Goal: Register for event/course

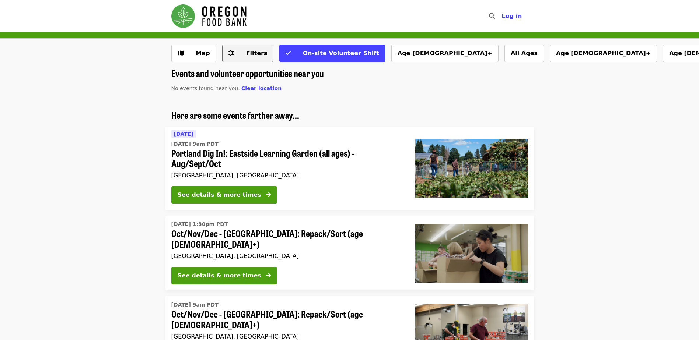
click at [259, 51] on span "Filters" at bounding box center [256, 53] width 21 height 7
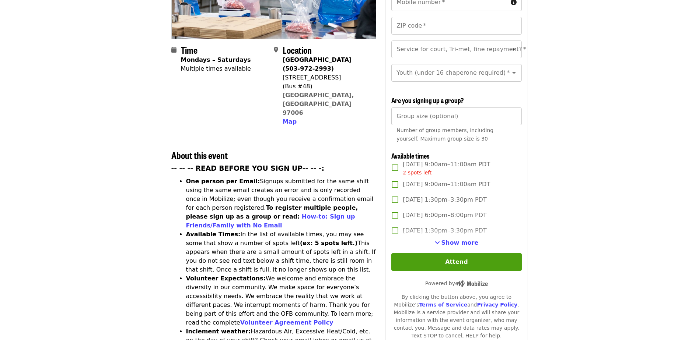
scroll to position [184, 0]
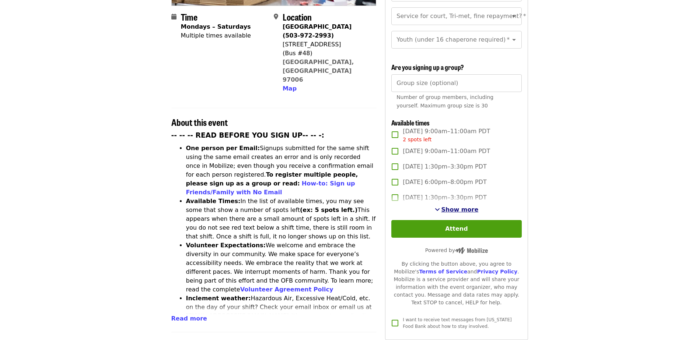
click at [455, 208] on span "Show more" at bounding box center [459, 209] width 37 height 7
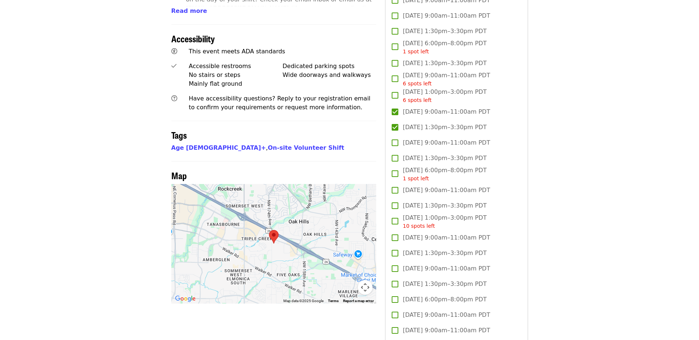
scroll to position [516, 0]
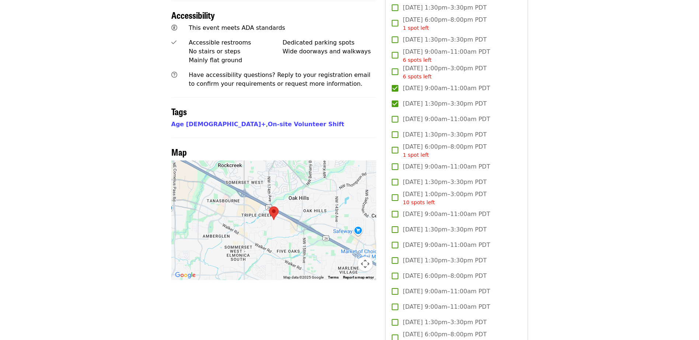
click at [273, 207] on img at bounding box center [274, 214] width 10 height 14
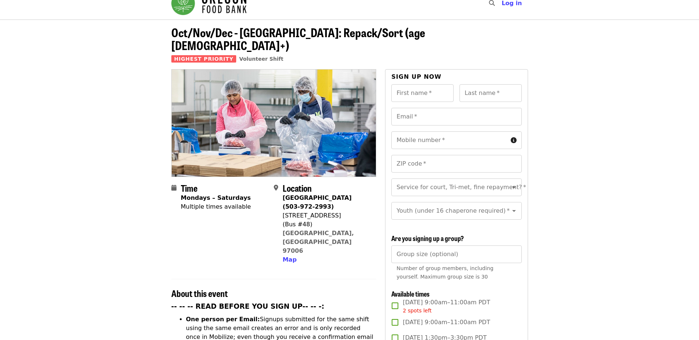
scroll to position [0, 0]
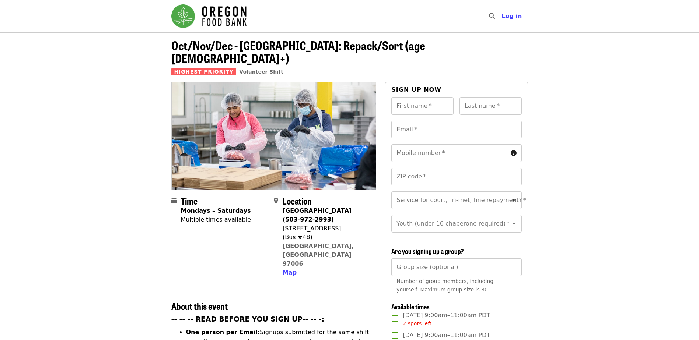
drag, startPoint x: 282, startPoint y: 214, endPoint x: 338, endPoint y: 217, distance: 56.1
click at [338, 224] on div "[STREET_ADDRESS]" at bounding box center [327, 228] width 88 height 9
drag, startPoint x: 286, startPoint y: 243, endPoint x: 220, endPoint y: 252, distance: 66.2
click at [287, 269] on span "Map" at bounding box center [290, 272] width 14 height 7
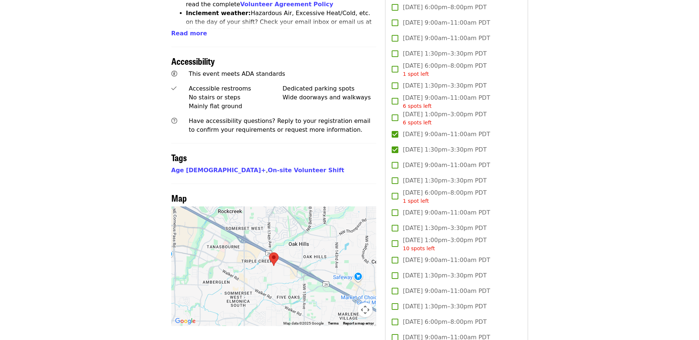
scroll to position [623, 0]
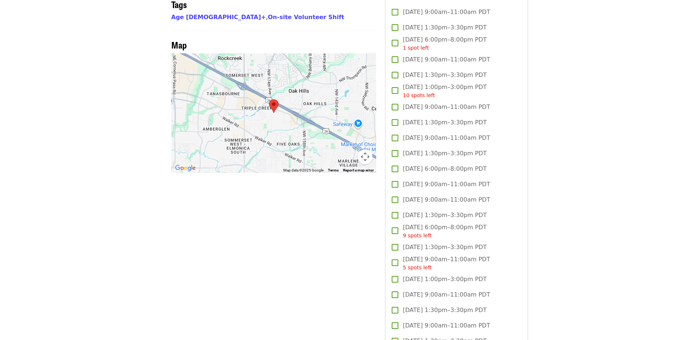
click at [272, 99] on img at bounding box center [274, 106] width 10 height 14
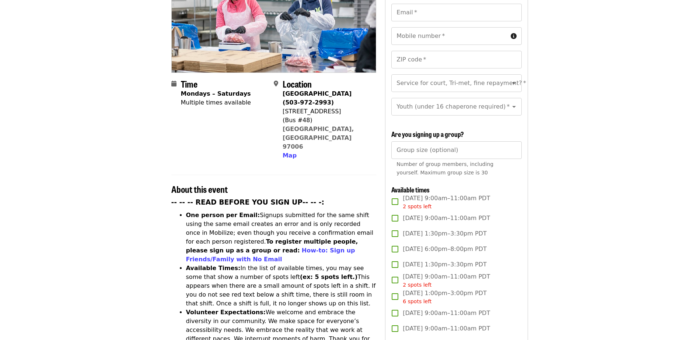
scroll to position [70, 0]
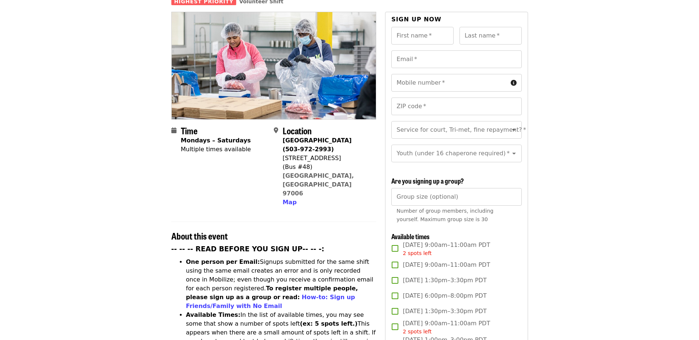
drag, startPoint x: 282, startPoint y: 143, endPoint x: 336, endPoint y: 145, distance: 54.2
click at [336, 145] on div "Location [GEOGRAPHIC_DATA] (503-972-2993) [STREET_ADDRESS] Map" at bounding box center [322, 166] width 97 height 81
click at [339, 154] on div "[STREET_ADDRESS]" at bounding box center [327, 158] width 88 height 9
click at [342, 154] on div "[STREET_ADDRESS]" at bounding box center [327, 158] width 88 height 9
drag, startPoint x: 344, startPoint y: 146, endPoint x: 284, endPoint y: 147, distance: 60.1
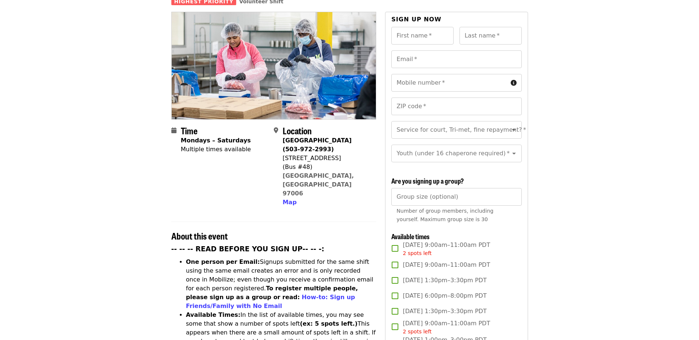
click at [284, 154] on div "[STREET_ADDRESS]" at bounding box center [327, 158] width 88 height 9
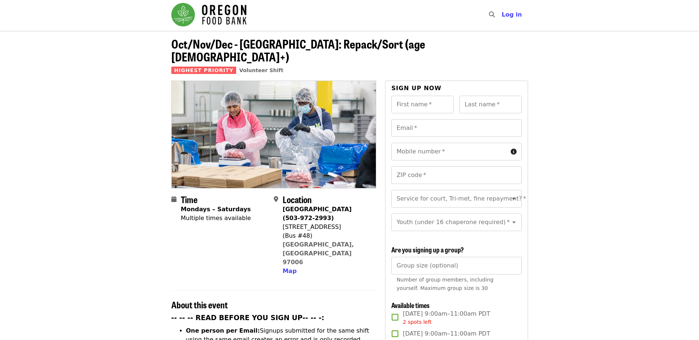
scroll to position [0, 0]
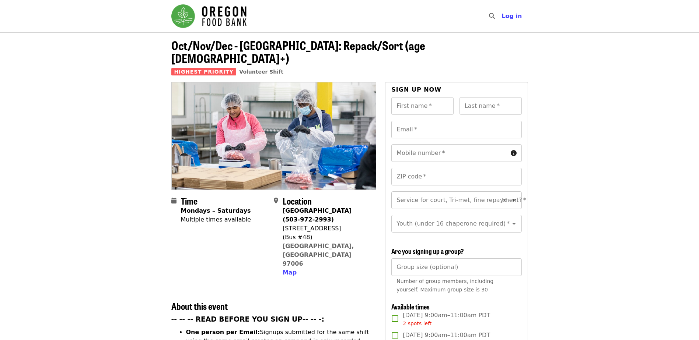
click at [512, 200] on icon "Open" at bounding box center [514, 201] width 4 height 2
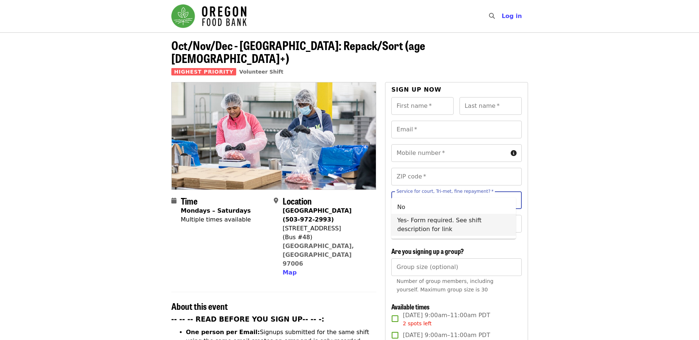
click at [493, 222] on li "Yes- Form required. See shift description for link" at bounding box center [453, 225] width 125 height 22
type input "**********"
click at [501, 220] on icon "Clear" at bounding box center [504, 223] width 7 height 7
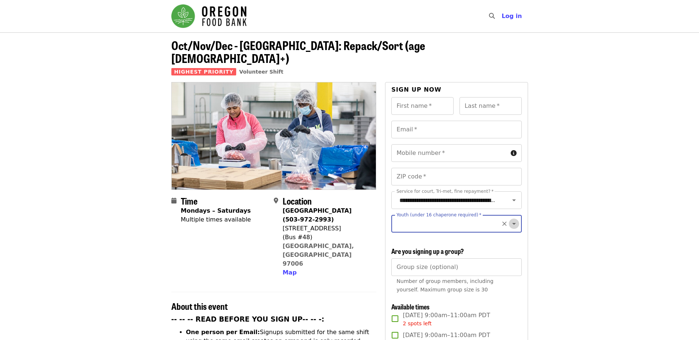
click at [510, 220] on icon "Open" at bounding box center [514, 224] width 9 height 9
click at [457, 238] on li "16 and older" at bounding box center [453, 236] width 125 height 13
type input "**********"
click at [501, 197] on icon "Clear" at bounding box center [504, 200] width 7 height 7
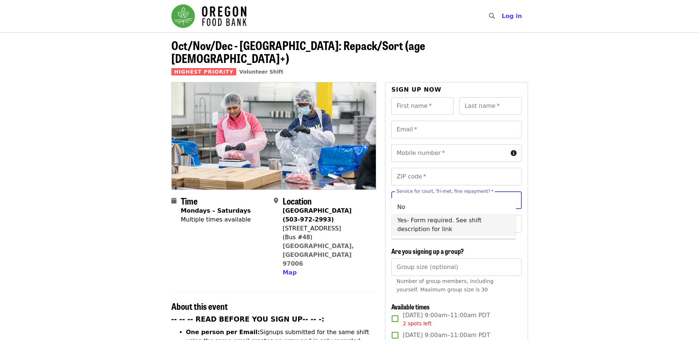
click at [466, 193] on input "Service for court, Tri-met, fine repayment?   *" at bounding box center [444, 200] width 95 height 14
click at [458, 206] on li "No" at bounding box center [453, 207] width 125 height 13
type input "**"
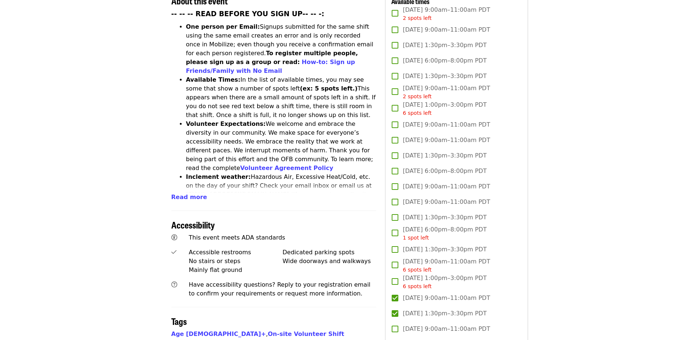
scroll to position [405, 0]
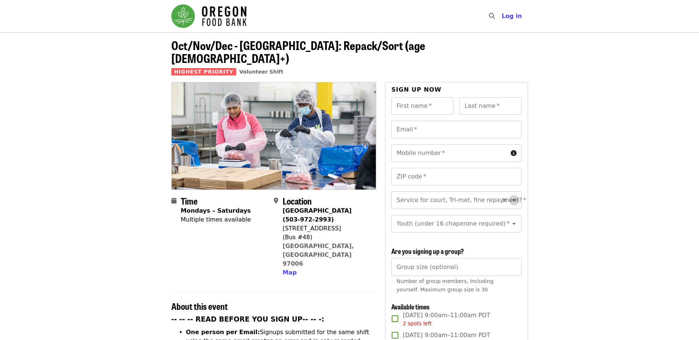
click at [510, 196] on icon "Open" at bounding box center [514, 200] width 9 height 9
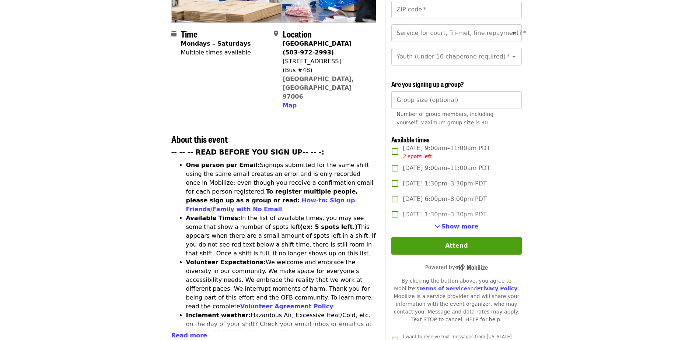
scroll to position [221, 0]
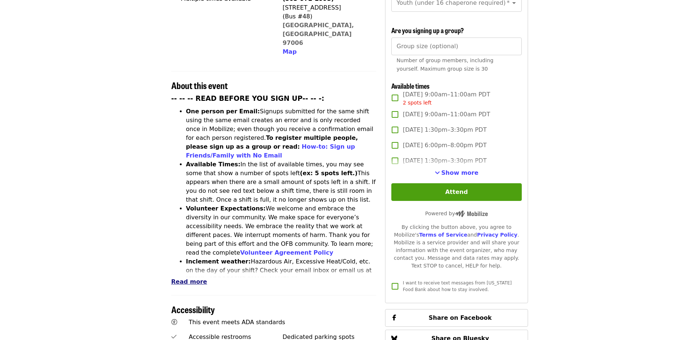
click at [184, 279] on span "Read more" at bounding box center [189, 282] width 36 height 7
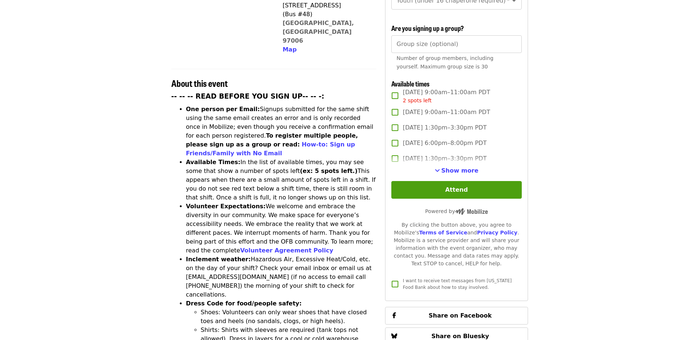
scroll to position [0, 0]
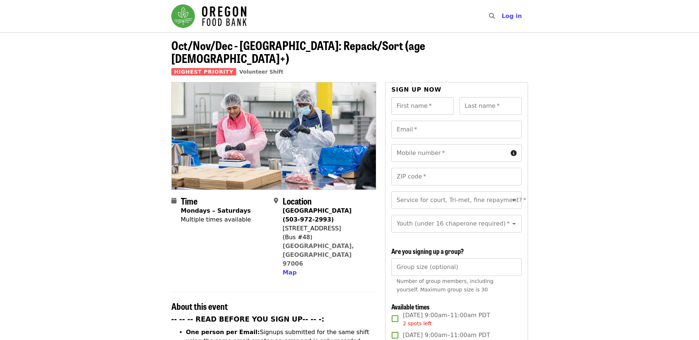
drag, startPoint x: 427, startPoint y: 95, endPoint x: 438, endPoint y: 99, distance: 11.4
click at [427, 97] on input "First name   *" at bounding box center [422, 106] width 62 height 18
type input "*****"
type input "******"
type input "**********"
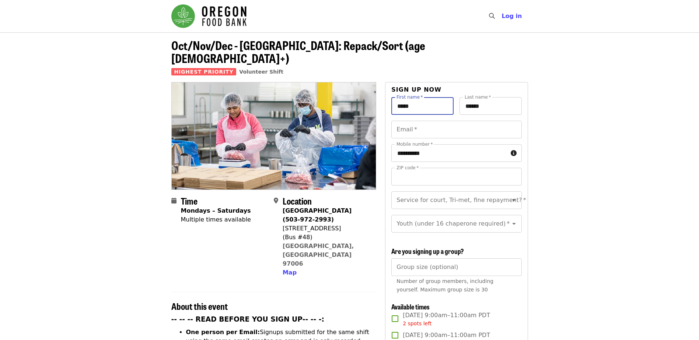
type input "*****"
drag, startPoint x: 472, startPoint y: 117, endPoint x: 396, endPoint y: 125, distance: 76.7
click at [396, 125] on input "**********" at bounding box center [456, 130] width 130 height 18
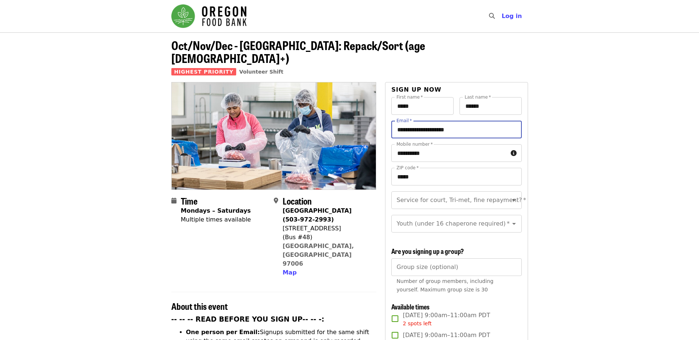
drag, startPoint x: 478, startPoint y: 120, endPoint x: 307, endPoint y: 137, distance: 171.8
drag, startPoint x: 454, startPoint y: 114, endPoint x: 374, endPoint y: 122, distance: 80.3
type input "**********"
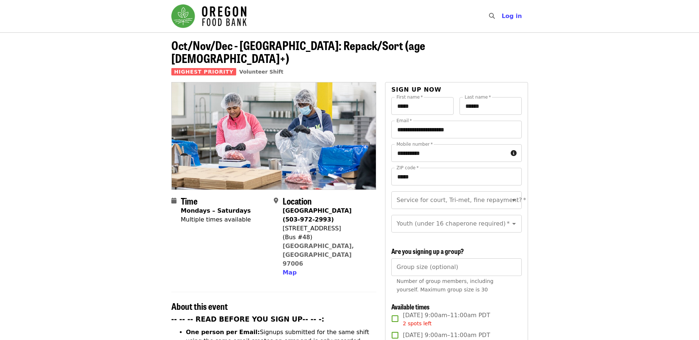
click at [502, 199] on icon "Clear" at bounding box center [504, 201] width 4 height 4
click at [510, 196] on icon "Open" at bounding box center [514, 200] width 9 height 9
click at [428, 207] on li "No" at bounding box center [453, 207] width 125 height 13
type input "**"
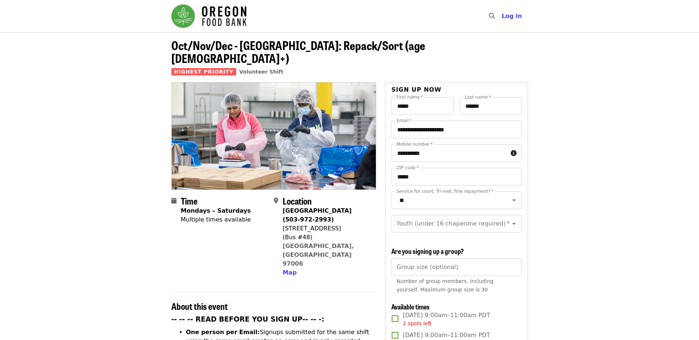
click at [510, 220] on icon "Open" at bounding box center [514, 224] width 9 height 9
click at [426, 238] on li "16 and older" at bounding box center [453, 236] width 125 height 13
type input "**********"
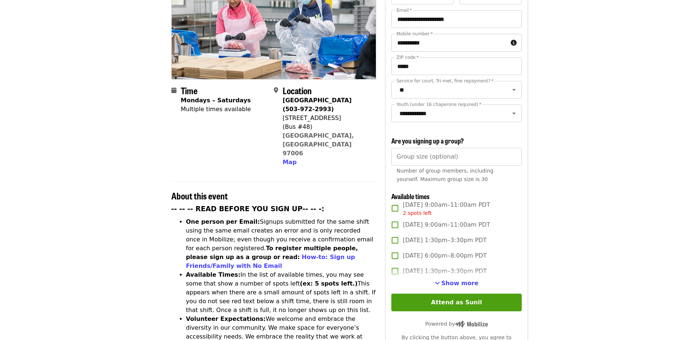
scroll to position [147, 0]
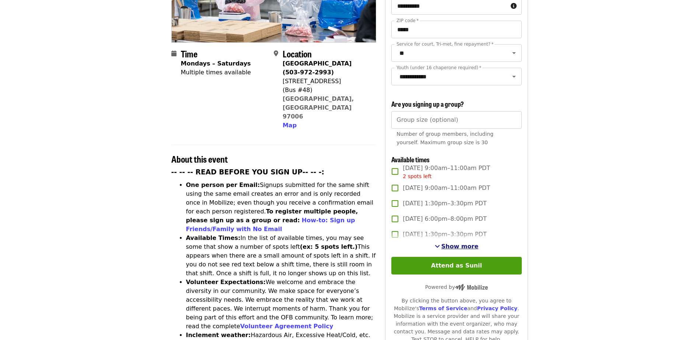
click at [457, 245] on span "Show more" at bounding box center [459, 246] width 37 height 7
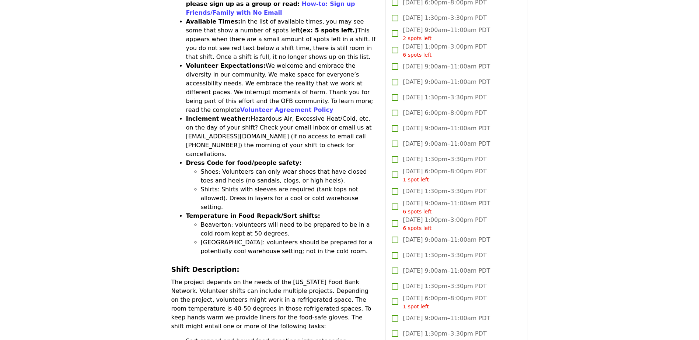
scroll to position [368, 0]
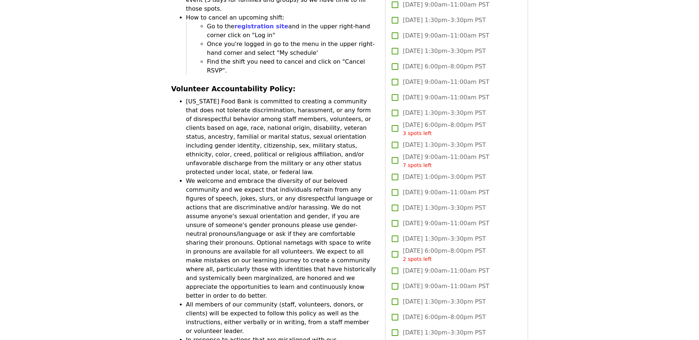
scroll to position [2194, 0]
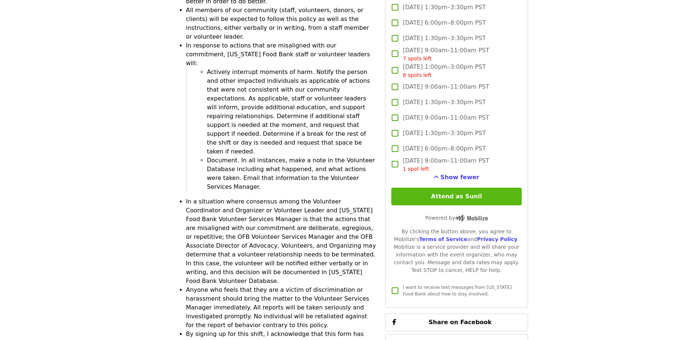
click at [480, 192] on button "Attend as Sunil" at bounding box center [456, 197] width 130 height 18
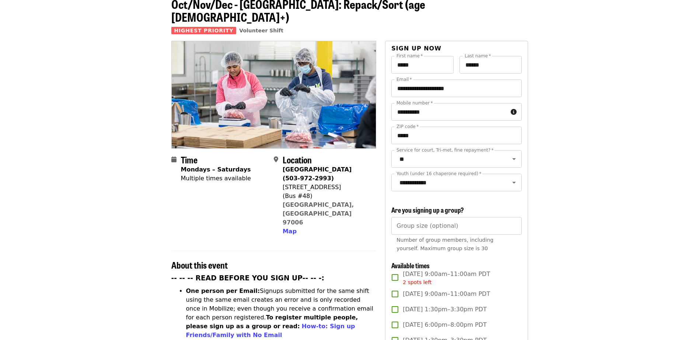
scroll to position [0, 0]
